Goal: Transaction & Acquisition: Obtain resource

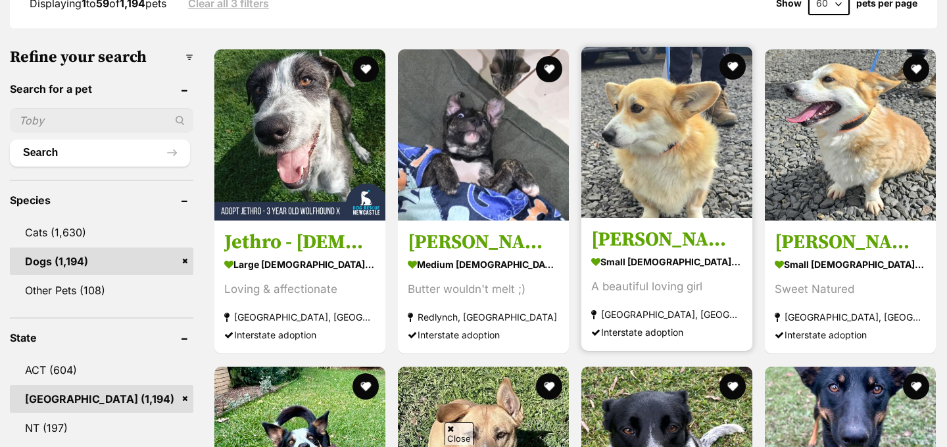
click at [674, 142] on img at bounding box center [666, 132] width 171 height 171
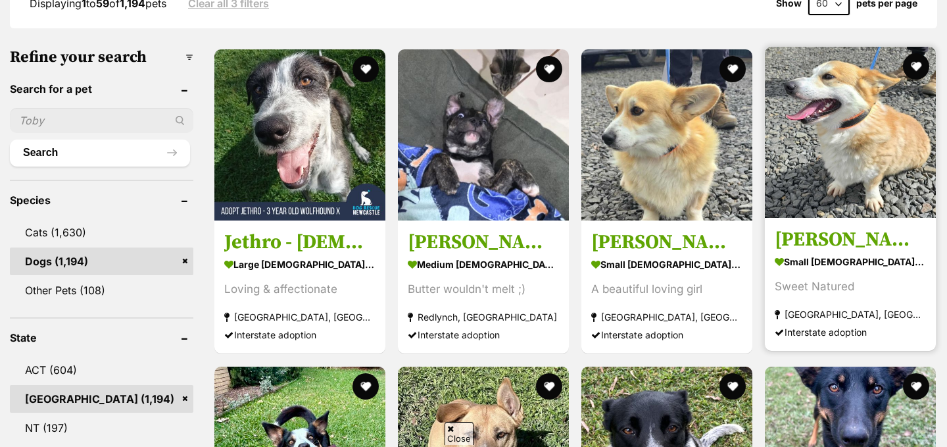
click at [854, 149] on img at bounding box center [850, 132] width 171 height 171
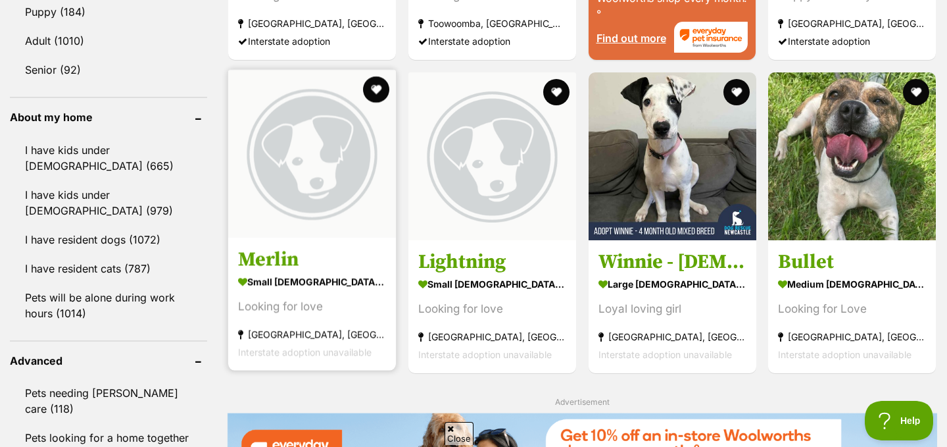
click at [303, 198] on img at bounding box center [312, 154] width 168 height 168
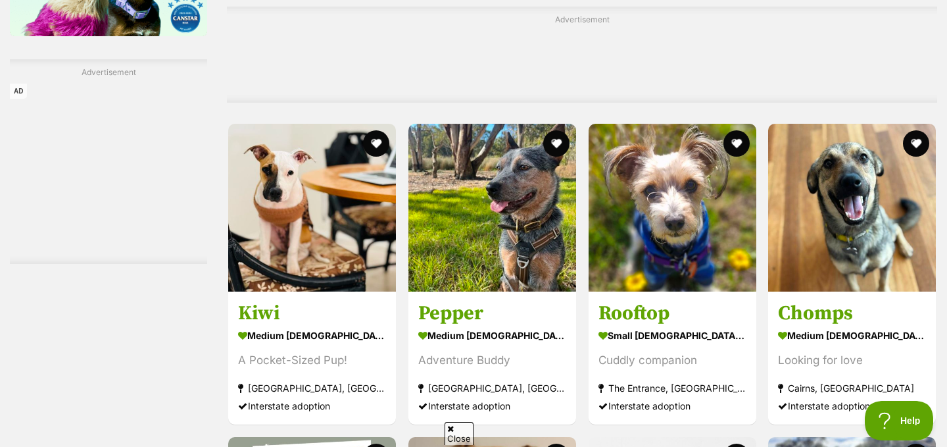
scroll to position [2271, 0]
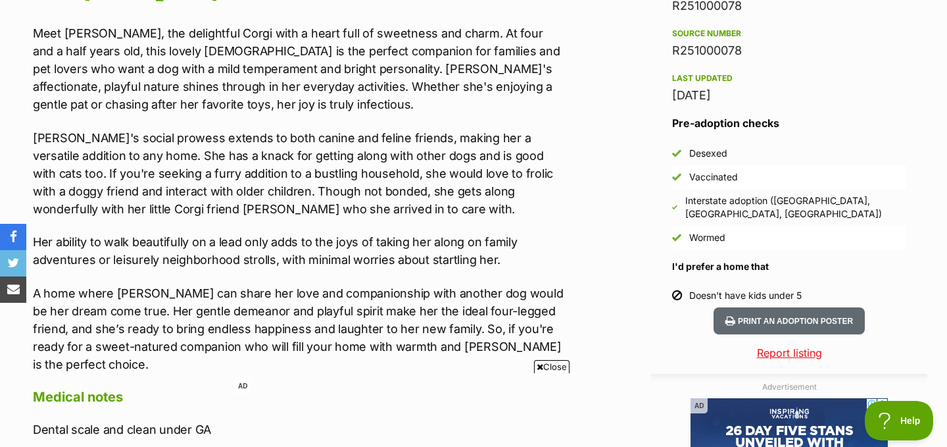
scroll to position [1202, 0]
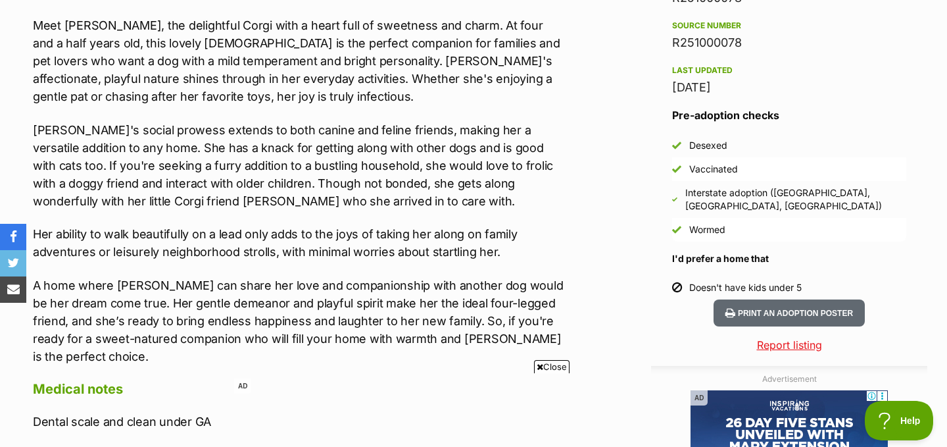
click at [452, 271] on div "Meet Millie, the delightful Corgi with a heart full of sweetness and charm. At …" at bounding box center [298, 190] width 531 height 348
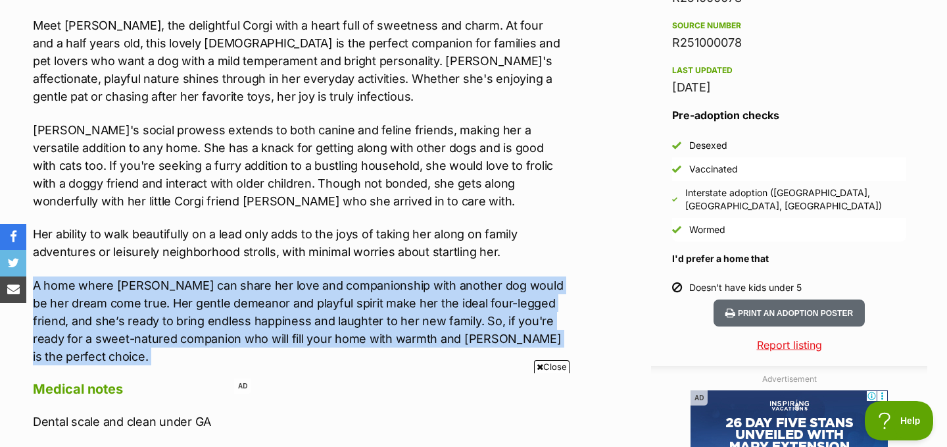
click at [452, 271] on div "Meet Millie, the delightful Corgi with a heart full of sweetness and charm. At …" at bounding box center [298, 190] width 531 height 348
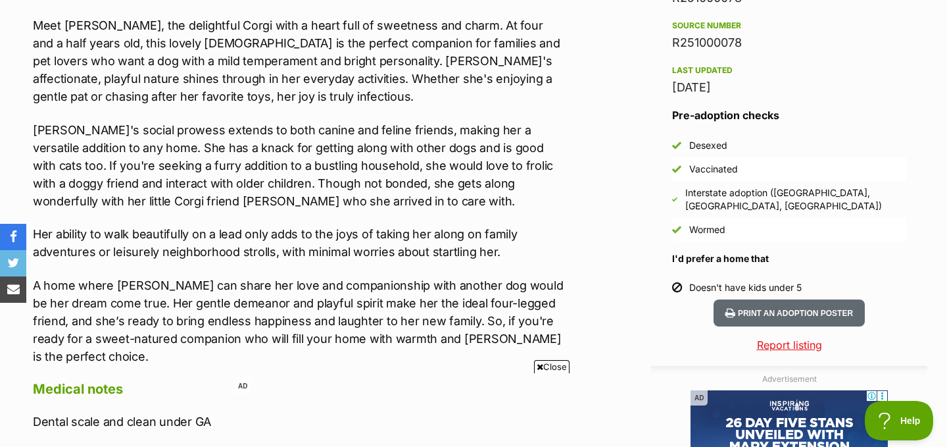
click at [451, 210] on div "Meet Millie, the delightful Corgi with a heart full of sweetness and charm. At …" at bounding box center [298, 190] width 531 height 348
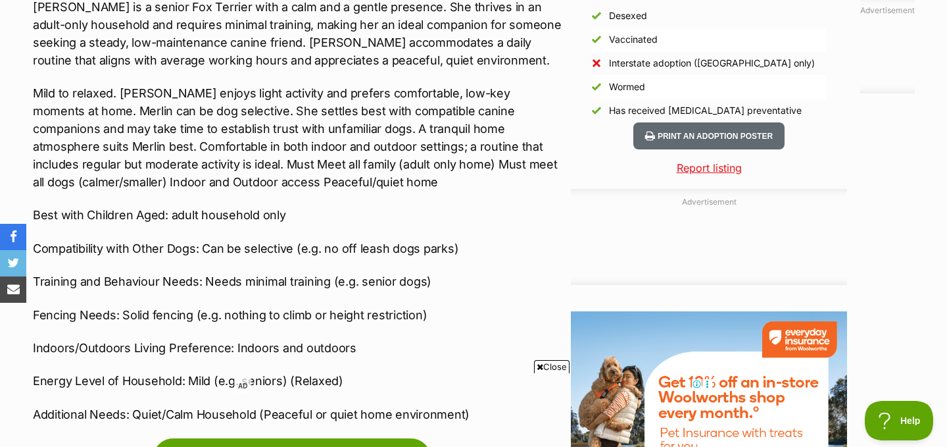
scroll to position [1018, 0]
